Goal: Book appointment/travel/reservation

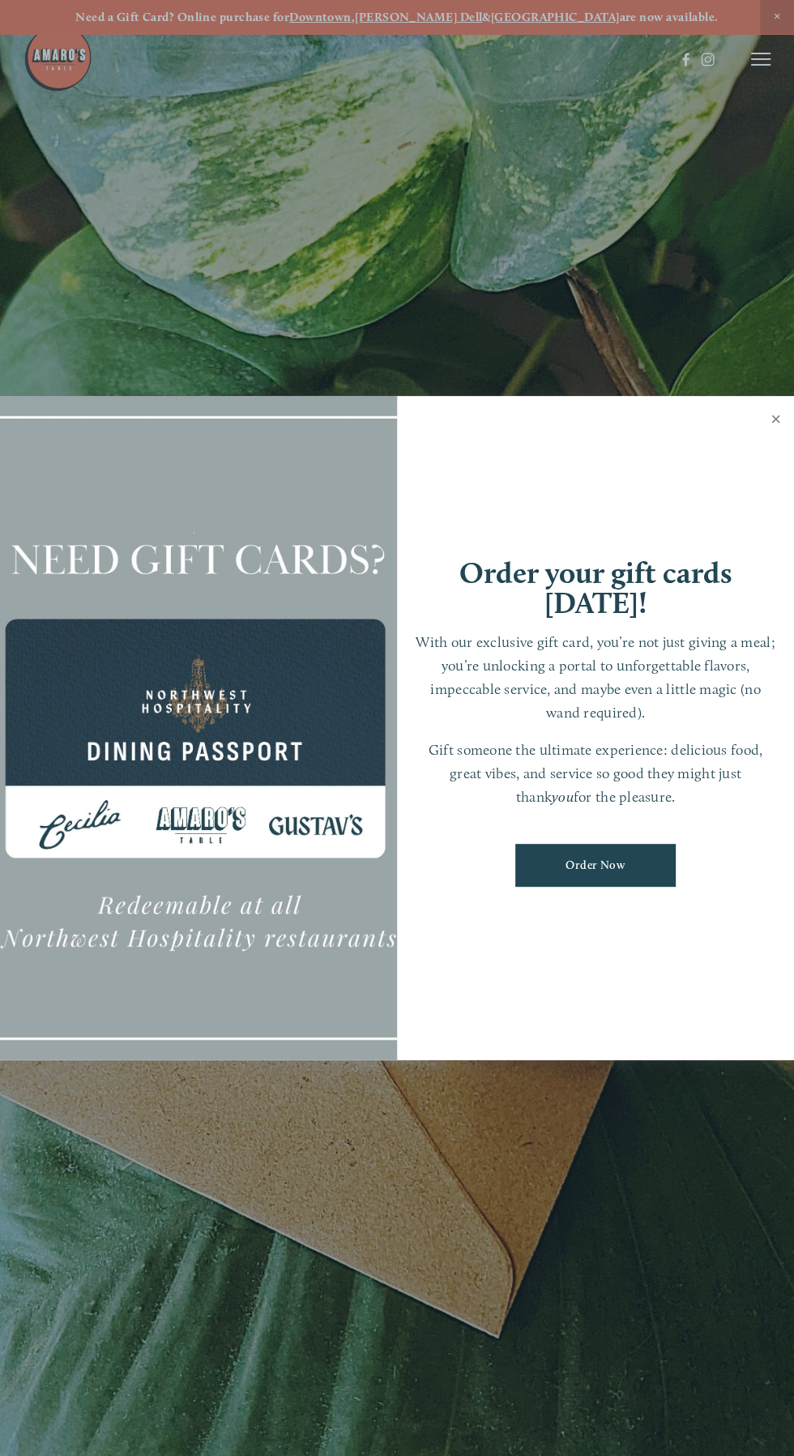
click at [768, 419] on link "Close" at bounding box center [776, 420] width 32 height 45
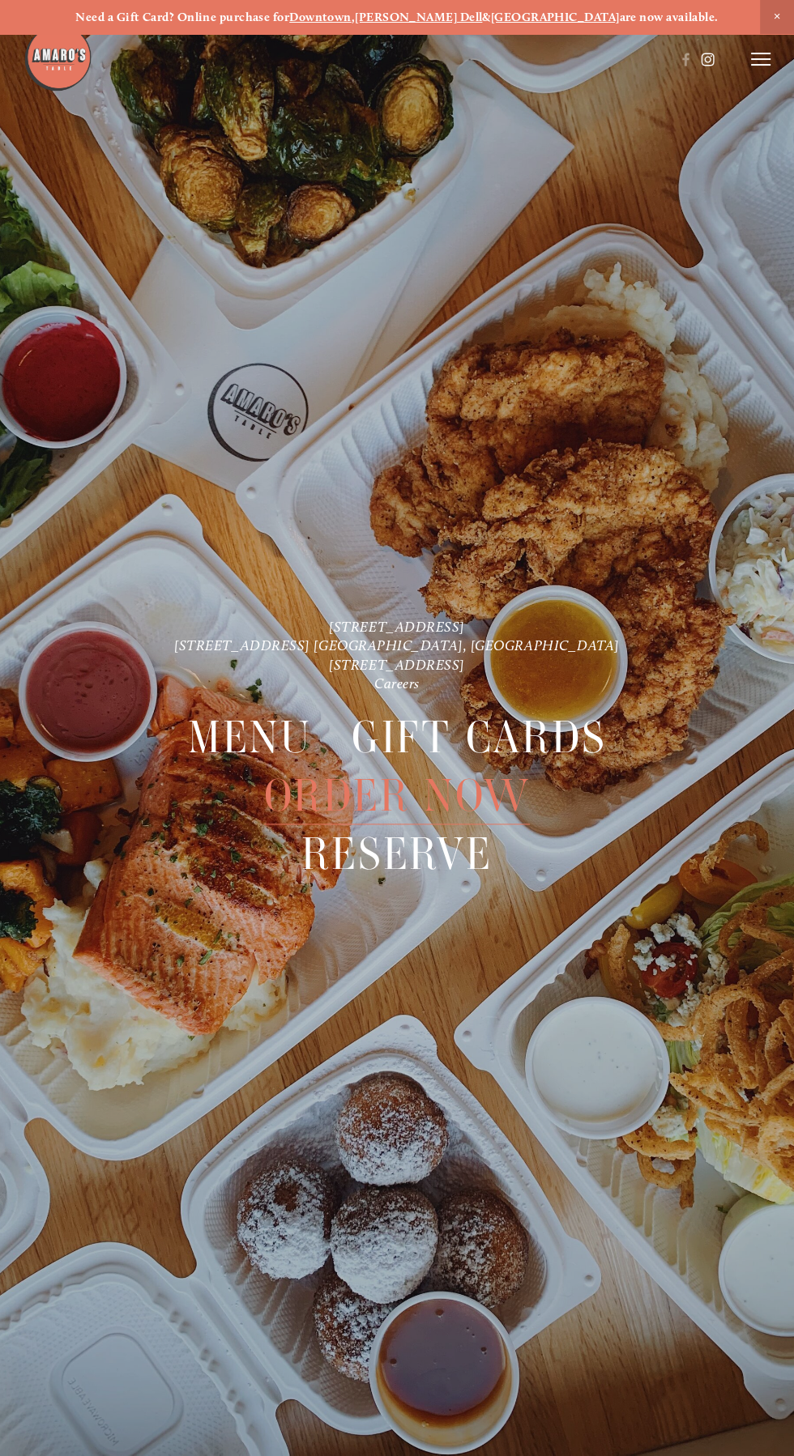
click at [718, 67] on use at bounding box center [708, 59] width 28 height 28
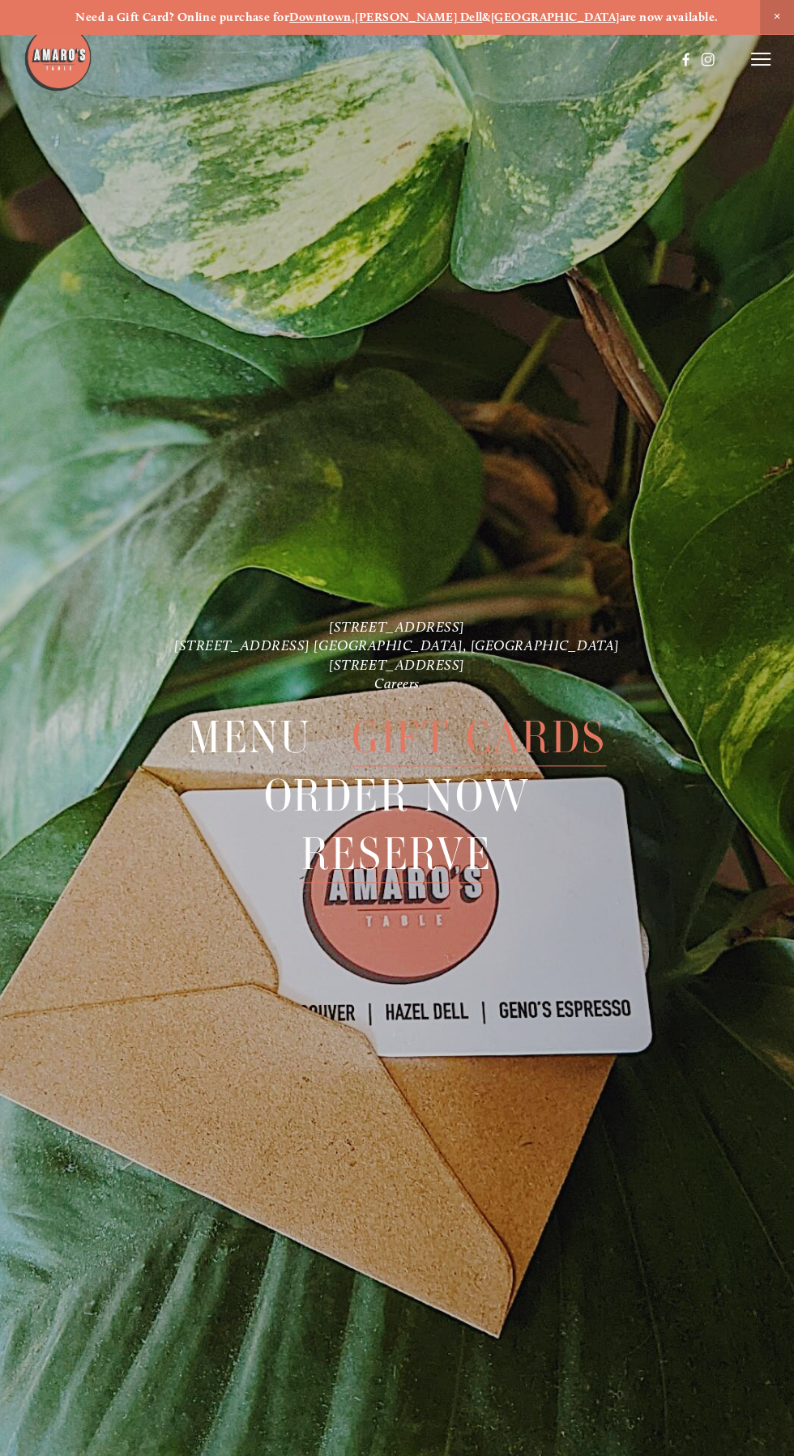
click at [378, 848] on span "Reserve" at bounding box center [396, 854] width 190 height 58
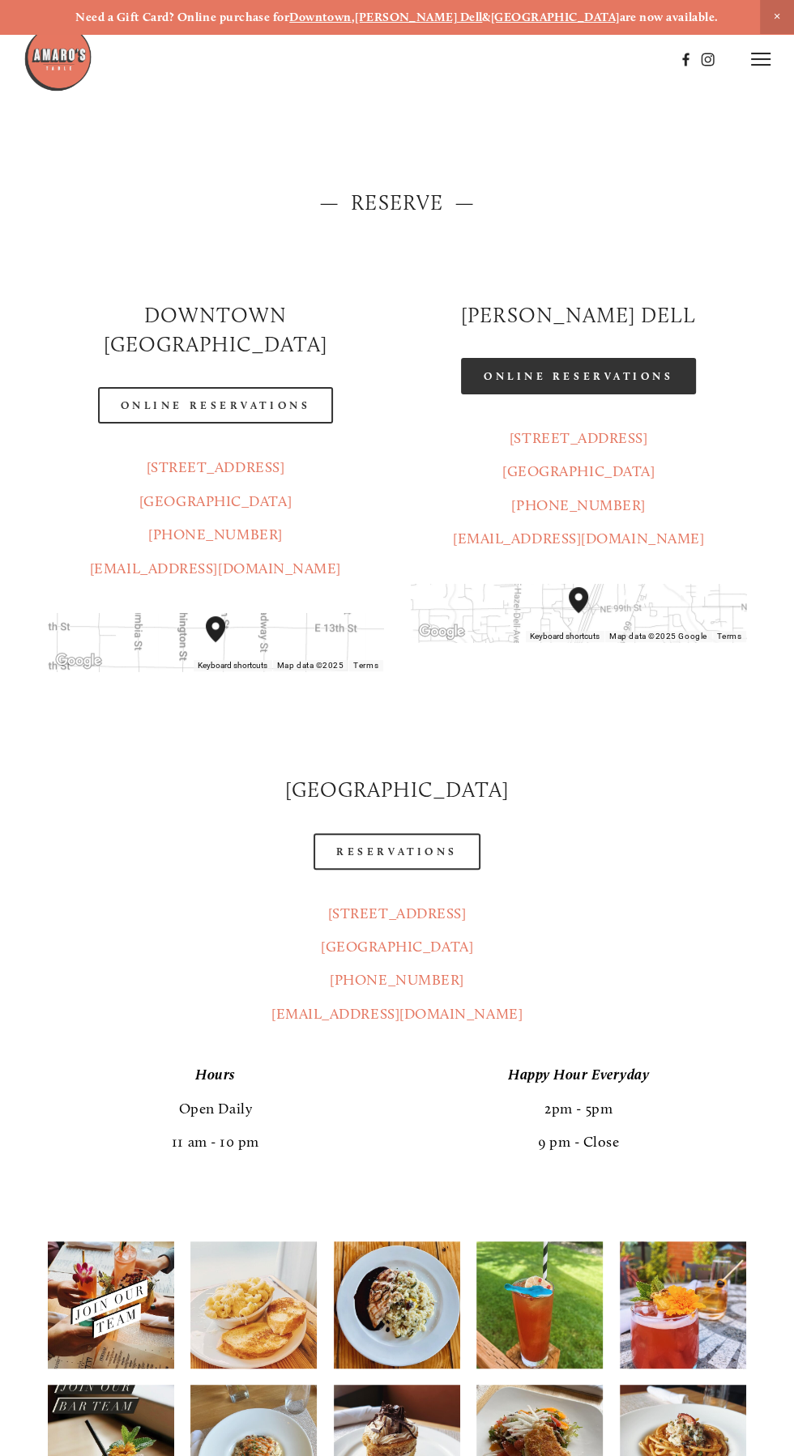
click at [573, 377] on link "Online Reservations" at bounding box center [578, 376] width 235 height 36
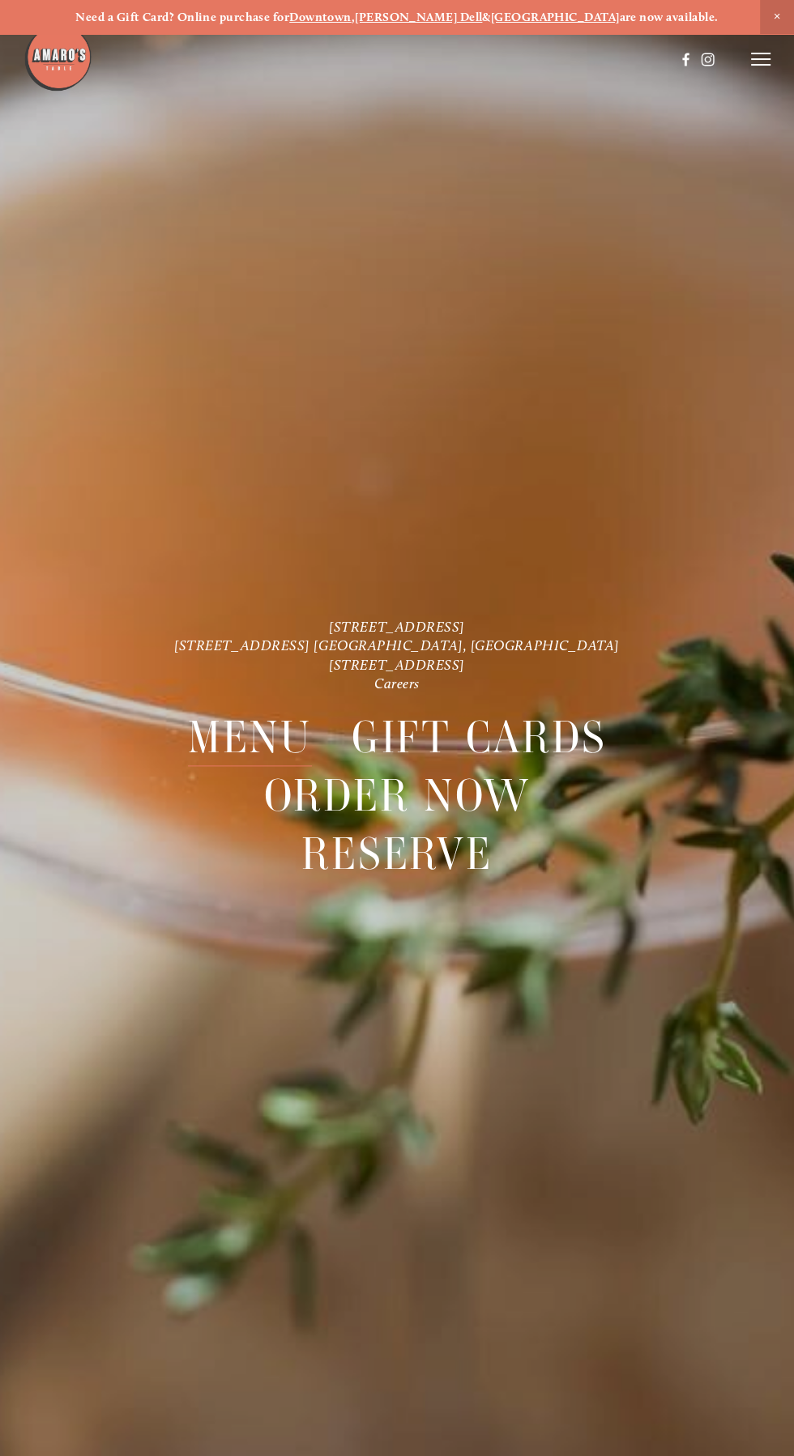
click at [236, 738] on span "Menu" at bounding box center [250, 738] width 124 height 58
click at [253, 748] on span "Menu" at bounding box center [250, 738] width 124 height 58
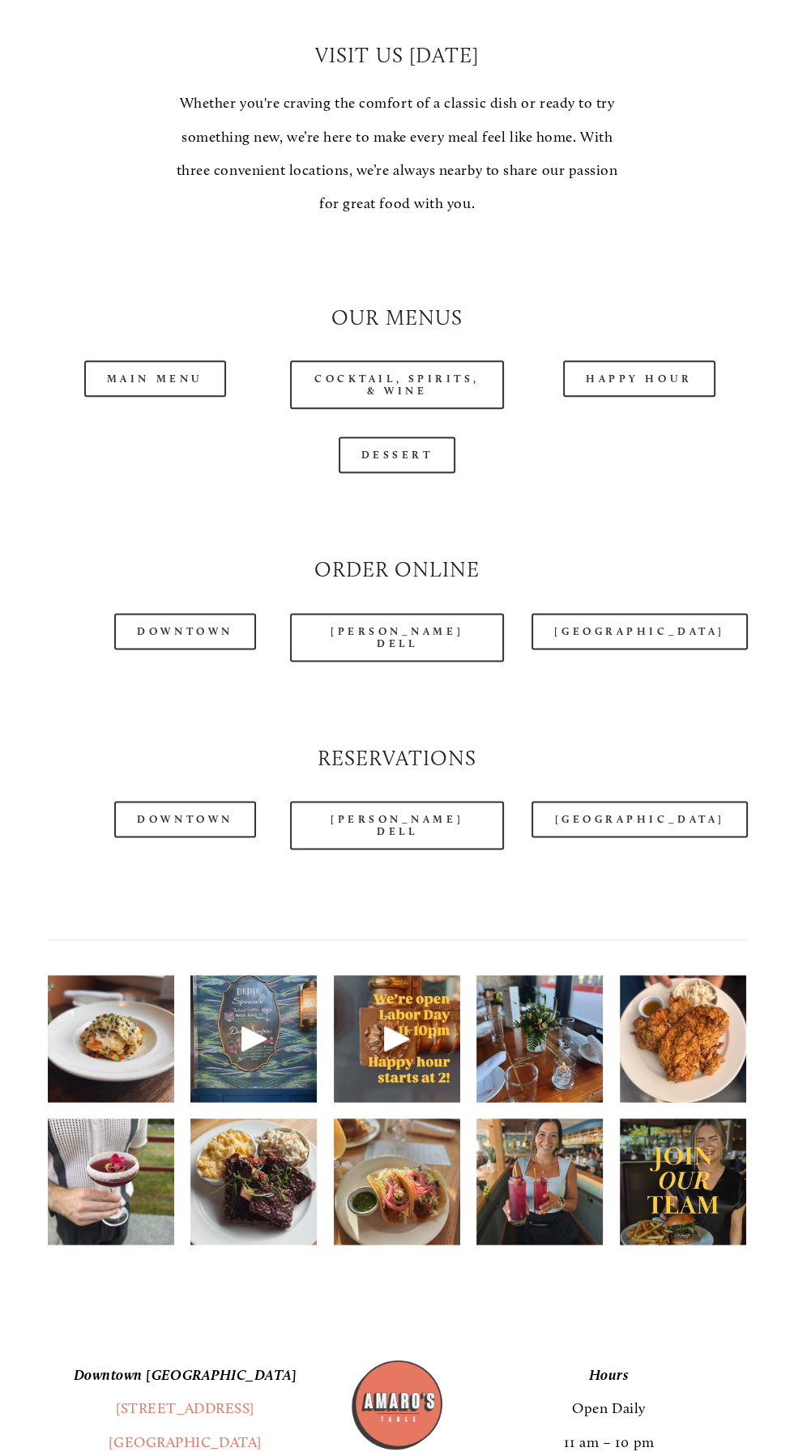
scroll to position [1141, 0]
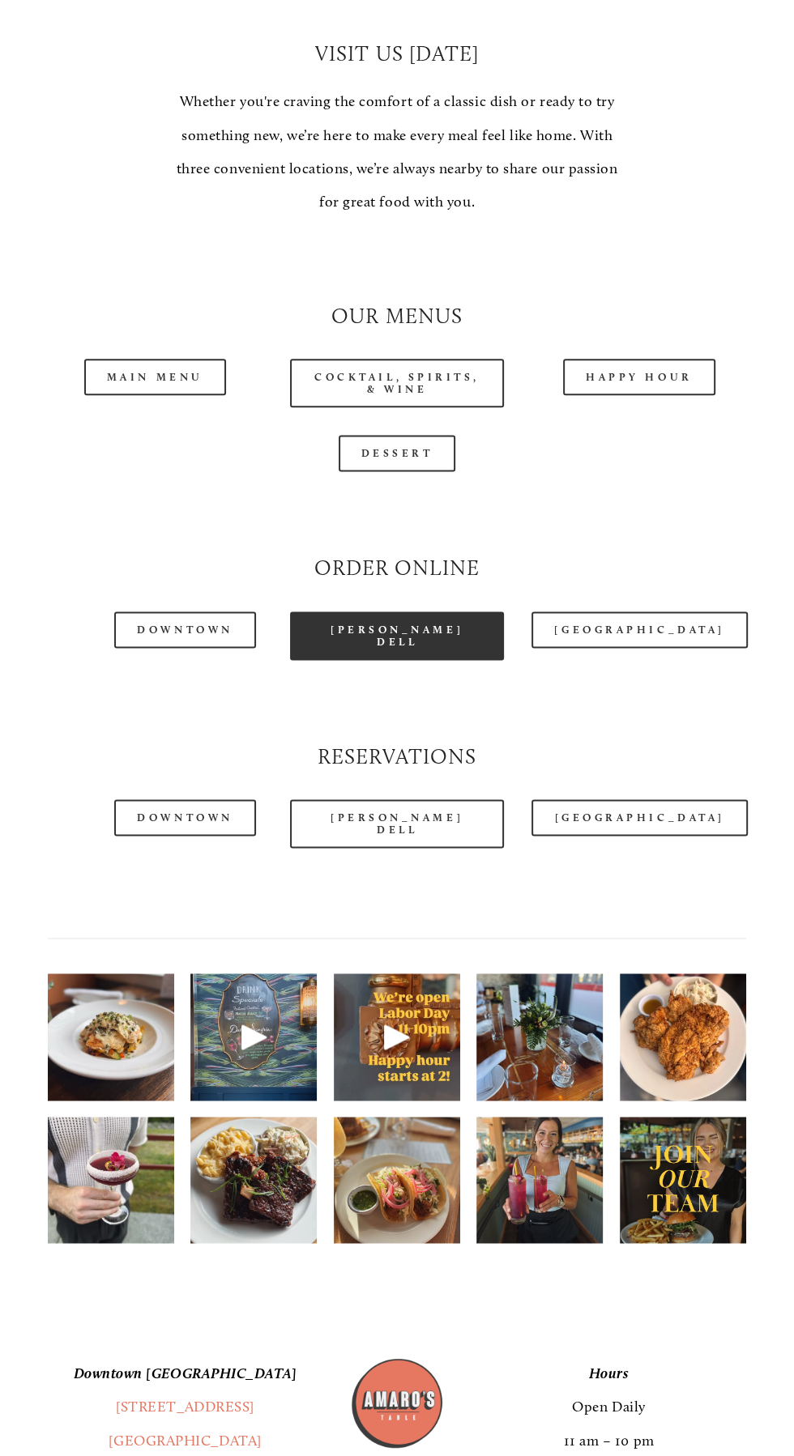
click at [406, 660] on link "[PERSON_NAME] Dell" at bounding box center [397, 635] width 215 height 49
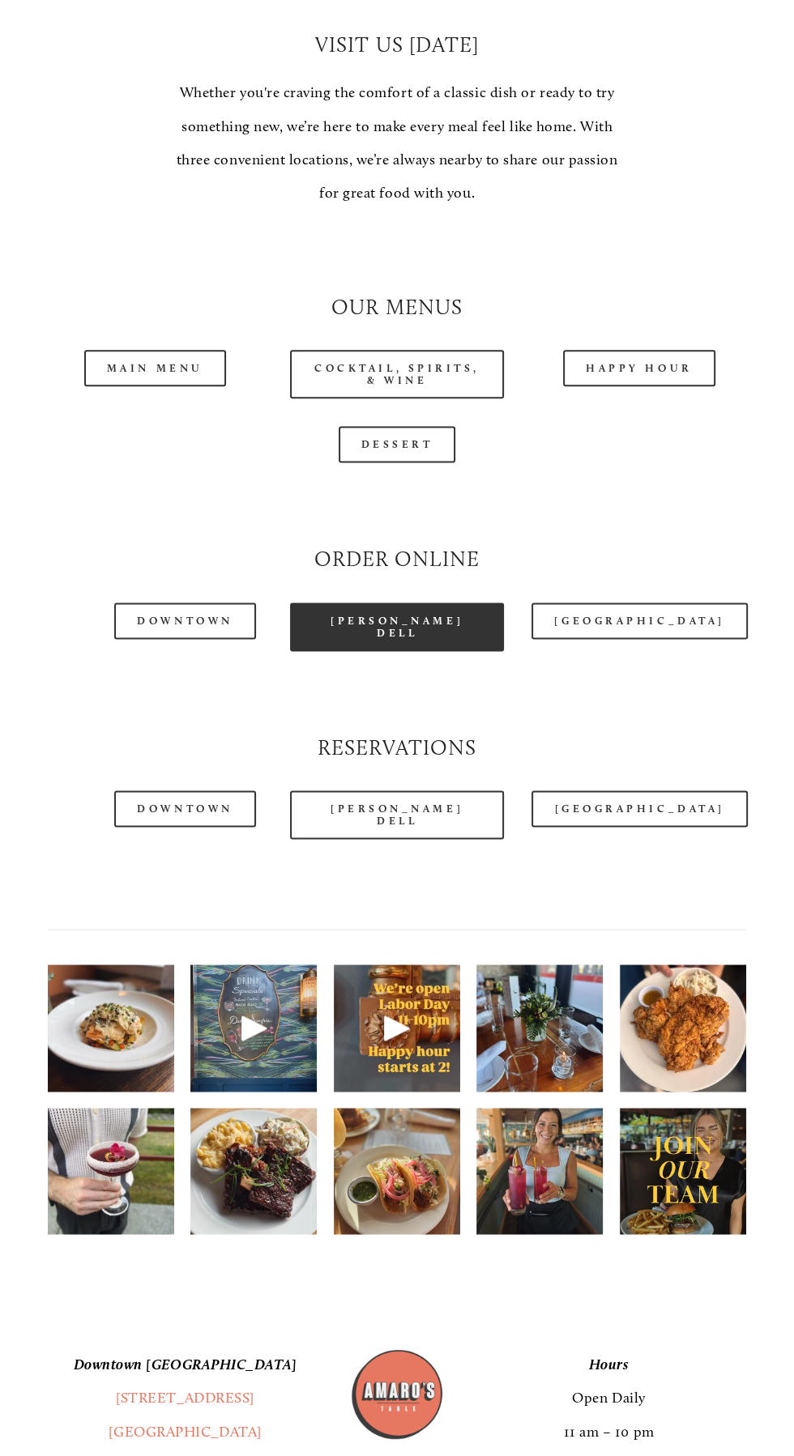
scroll to position [1249, 0]
